Goal: Transaction & Acquisition: Purchase product/service

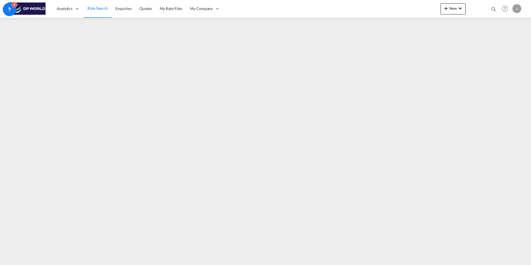
click at [103, 8] on span "Rate Search" at bounding box center [98, 8] width 20 height 5
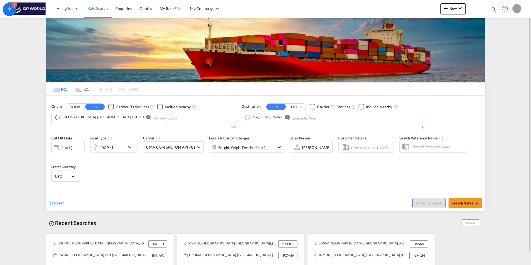
click at [92, 9] on span "Rate Search" at bounding box center [98, 8] width 20 height 5
click at [146, 117] on md-icon "Remove" at bounding box center [148, 117] width 4 height 4
click at [286, 118] on md-icon "Remove" at bounding box center [287, 117] width 4 height 4
click at [130, 119] on body "Analytics Dashboard Rate Search Enquiries Quotes My Rate Files My Company" at bounding box center [265, 132] width 531 height 265
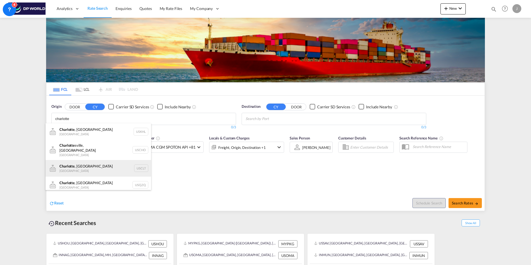
type input "charlotte"
click at [88, 166] on div "[GEOGRAPHIC_DATA] , [GEOGRAPHIC_DATA] United States USCLT" at bounding box center [99, 168] width 106 height 17
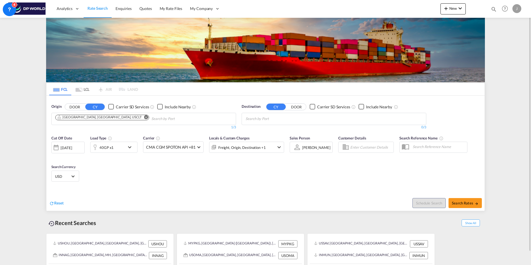
drag, startPoint x: 273, startPoint y: 119, endPoint x: 261, endPoint y: 118, distance: 12.8
click at [258, 121] on body "Analytics Dashboard Rate Search Enquiries Quotes My Rate Files My Company" at bounding box center [265, 132] width 531 height 265
type input "sohar"
click at [258, 133] on div "Sohar [GEOGRAPHIC_DATA] [GEOGRAPHIC_DATA]" at bounding box center [289, 131] width 106 height 17
click at [128, 149] on md-icon "icon-chevron-down" at bounding box center [130, 147] width 9 height 7
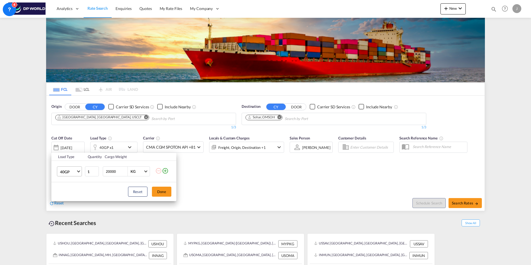
click at [73, 170] on span "40GP" at bounding box center [68, 172] width 16 height 6
click at [72, 185] on md-option "40HC" at bounding box center [75, 184] width 38 height 13
click at [164, 192] on button "Done" at bounding box center [161, 192] width 19 height 10
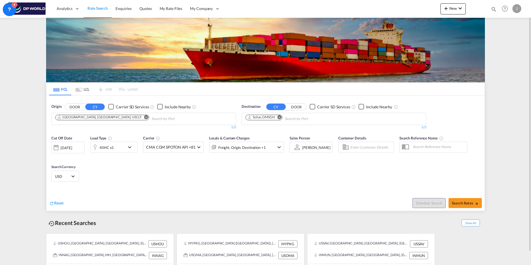
click at [191, 183] on div "Cut Off Date [DATE] [DATE] Load Type 40HC x1 Carrier CMA CGM SPOTON API +81 Onl…" at bounding box center [265, 160] width 439 height 54
click at [462, 201] on span "Search Rates" at bounding box center [465, 203] width 27 height 4
type input "USCLT to OMSOH / [DATE]"
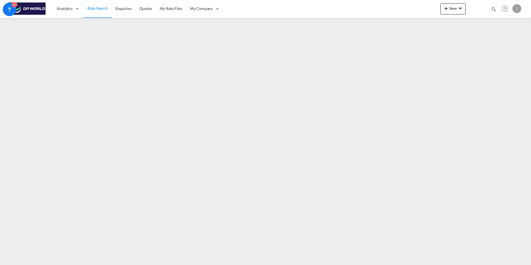
click at [101, 10] on span "Rate Search" at bounding box center [98, 8] width 20 height 5
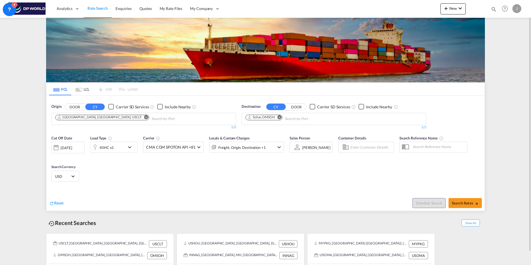
click at [127, 145] on md-icon "icon-chevron-down" at bounding box center [130, 147] width 9 height 7
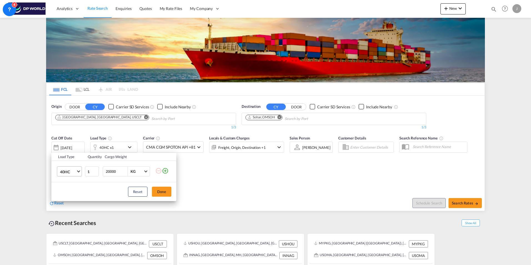
click at [76, 169] on span "40HC" at bounding box center [68, 172] width 16 height 6
click at [69, 145] on div "20GP" at bounding box center [65, 145] width 10 height 6
click at [165, 191] on button "Done" at bounding box center [161, 192] width 19 height 10
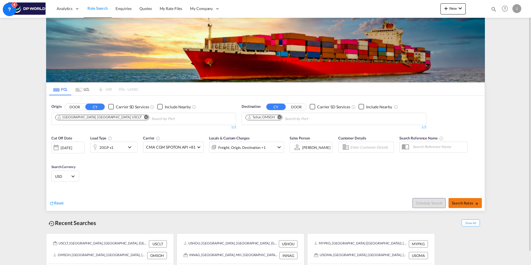
click at [462, 203] on span "Search Rates" at bounding box center [465, 203] width 27 height 4
type input "USCLT to OMSOH / [DATE]"
